Goal: Task Accomplishment & Management: Manage account settings

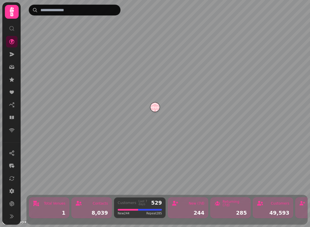
click at [14, 67] on icon at bounding box center [12, 67] width 6 height 6
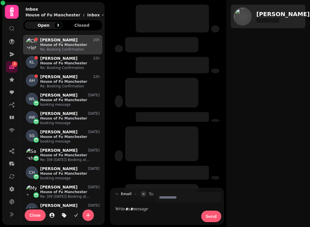
scroll to position [187, 79]
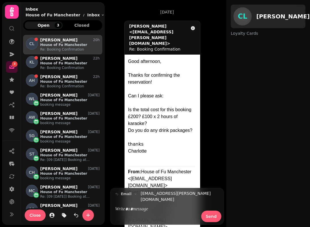
click at [16, 13] on icon at bounding box center [11, 11] width 11 height 11
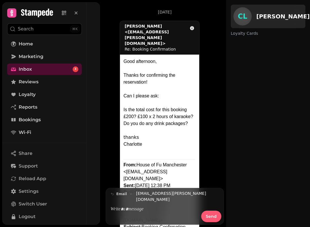
click at [42, 117] on link "Bookings" at bounding box center [44, 119] width 75 height 11
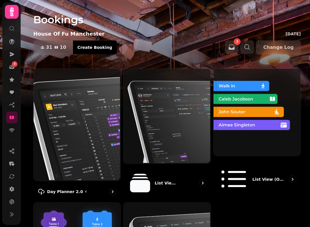
click at [91, 134] on img at bounding box center [76, 124] width 87 height 112
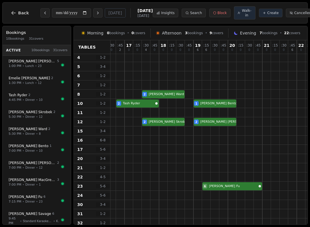
scroll to position [39, 176]
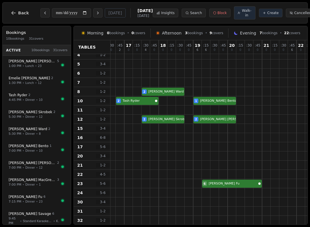
click at [93, 13] on button "Next day" at bounding box center [97, 12] width 9 height 9
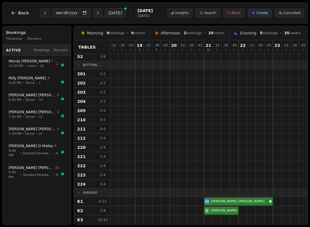
scroll to position [358, 234]
click at [48, 11] on button "Previous day" at bounding box center [44, 12] width 9 height 9
type input "**********"
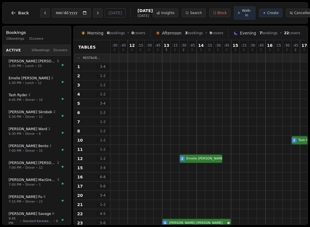
scroll to position [358, 234]
